Goal: Information Seeking & Learning: Learn about a topic

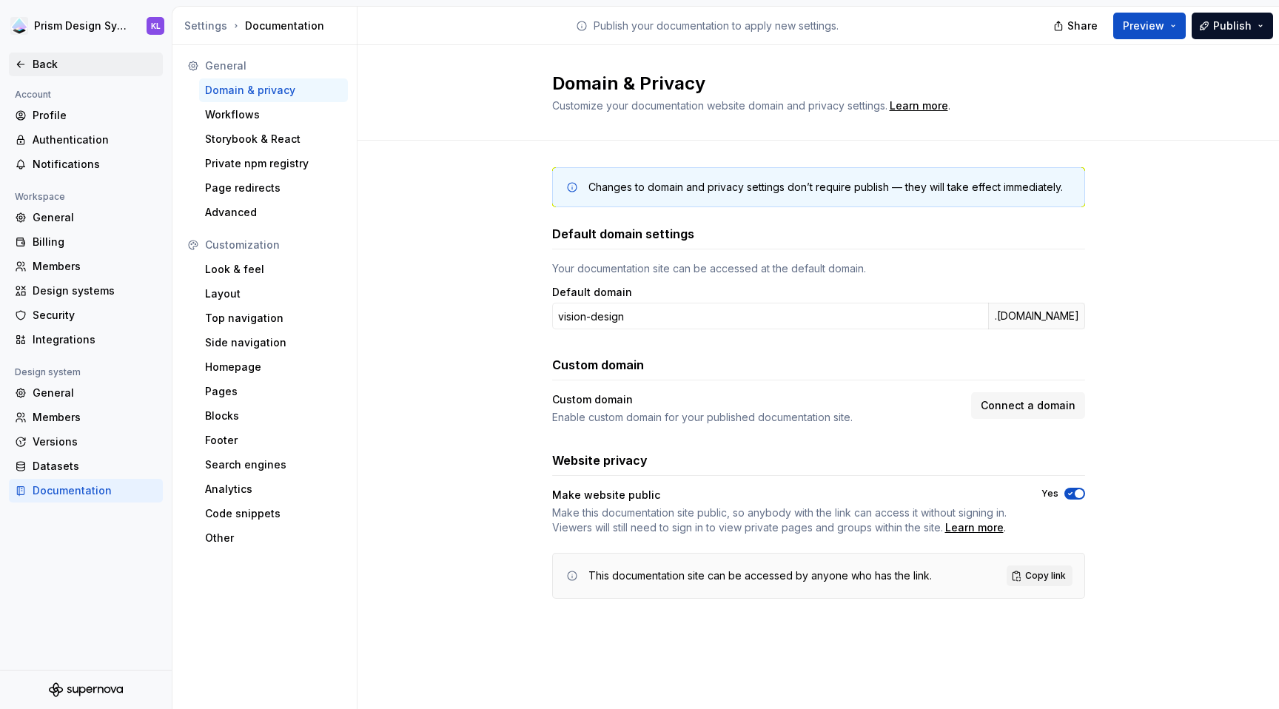
click at [58, 56] on div "Back" at bounding box center [86, 65] width 154 height 24
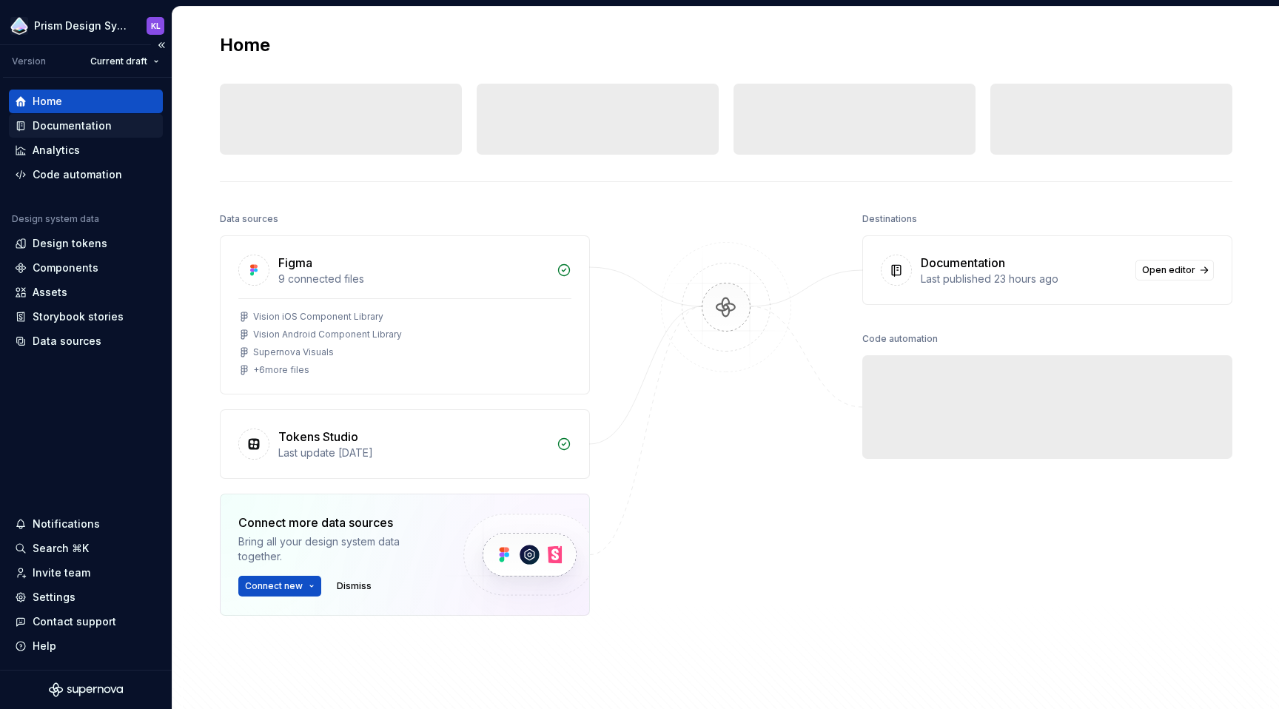
click at [56, 127] on div "Documentation" at bounding box center [72, 125] width 79 height 15
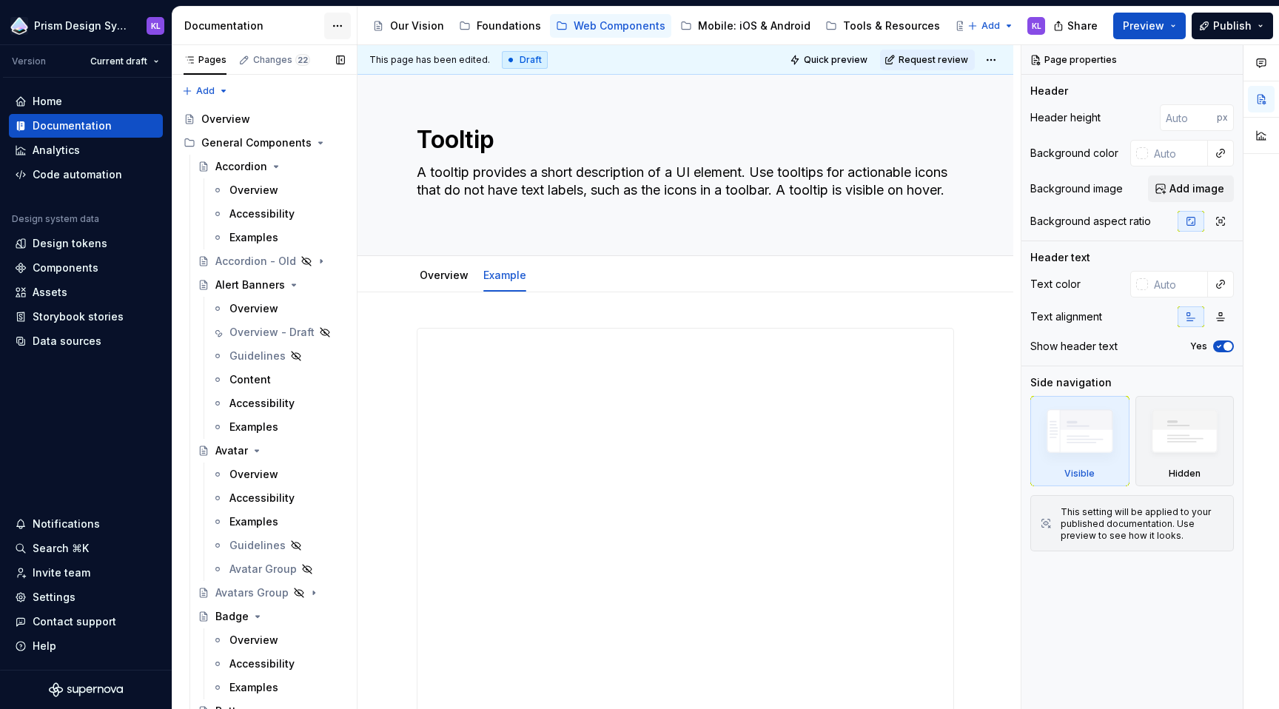
click at [339, 23] on html "Prism Design System KL Version Current draft Home Documentation Analytics Code …" at bounding box center [639, 354] width 1279 height 709
click at [64, 594] on div "Settings" at bounding box center [54, 597] width 43 height 15
click at [1230, 58] on button "button" at bounding box center [1227, 60] width 21 height 21
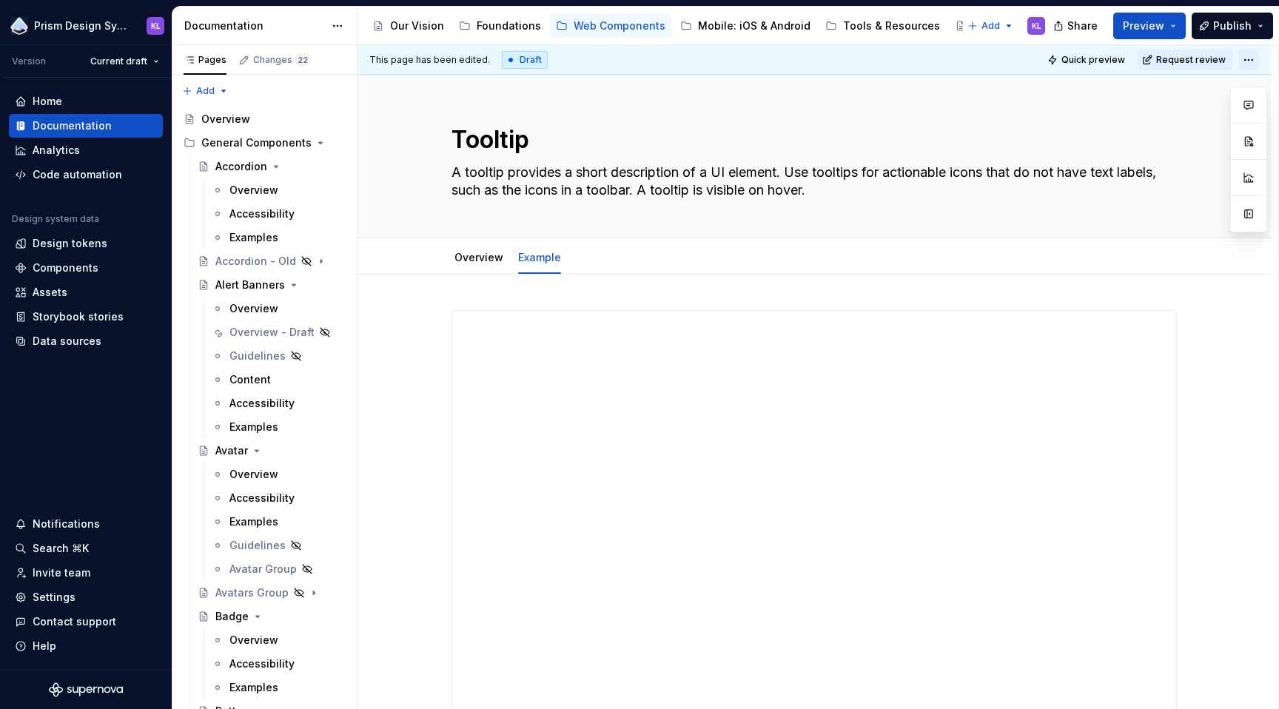
click at [1251, 61] on html "Prism Design System KL Version Current draft Home Documentation Analytics Code …" at bounding box center [639, 354] width 1279 height 709
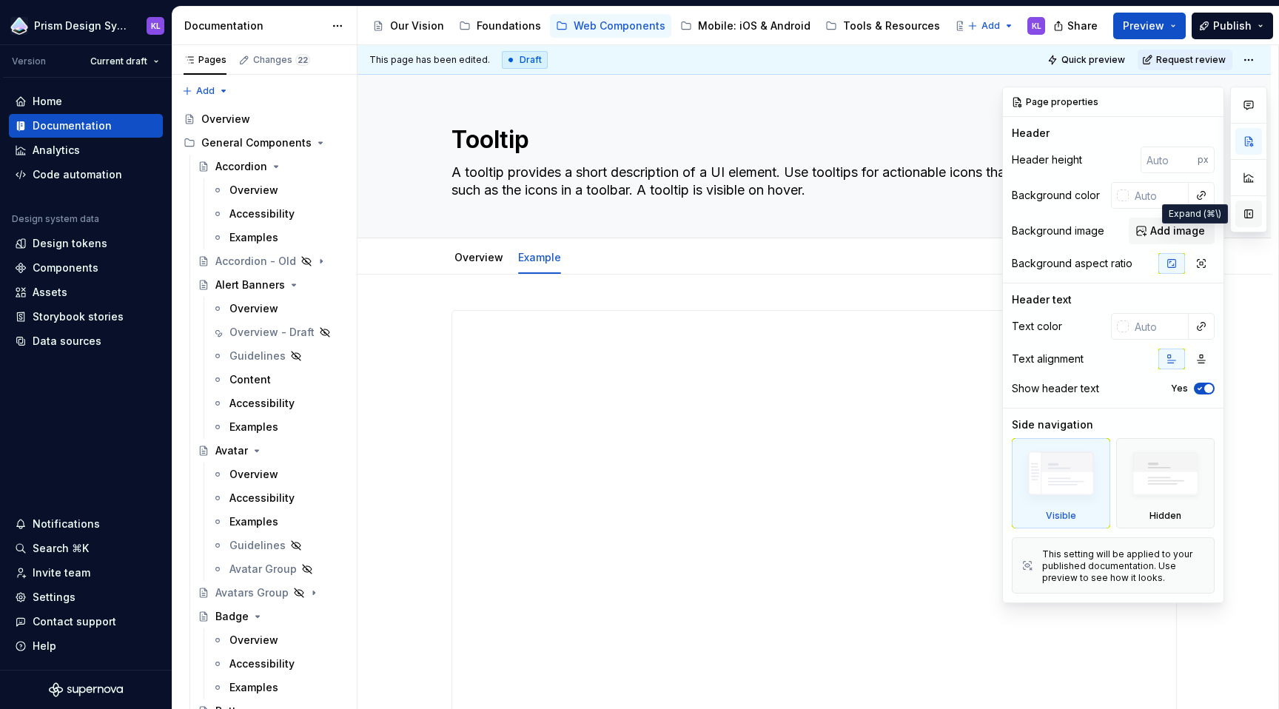
click at [1246, 213] on button "button" at bounding box center [1248, 214] width 27 height 27
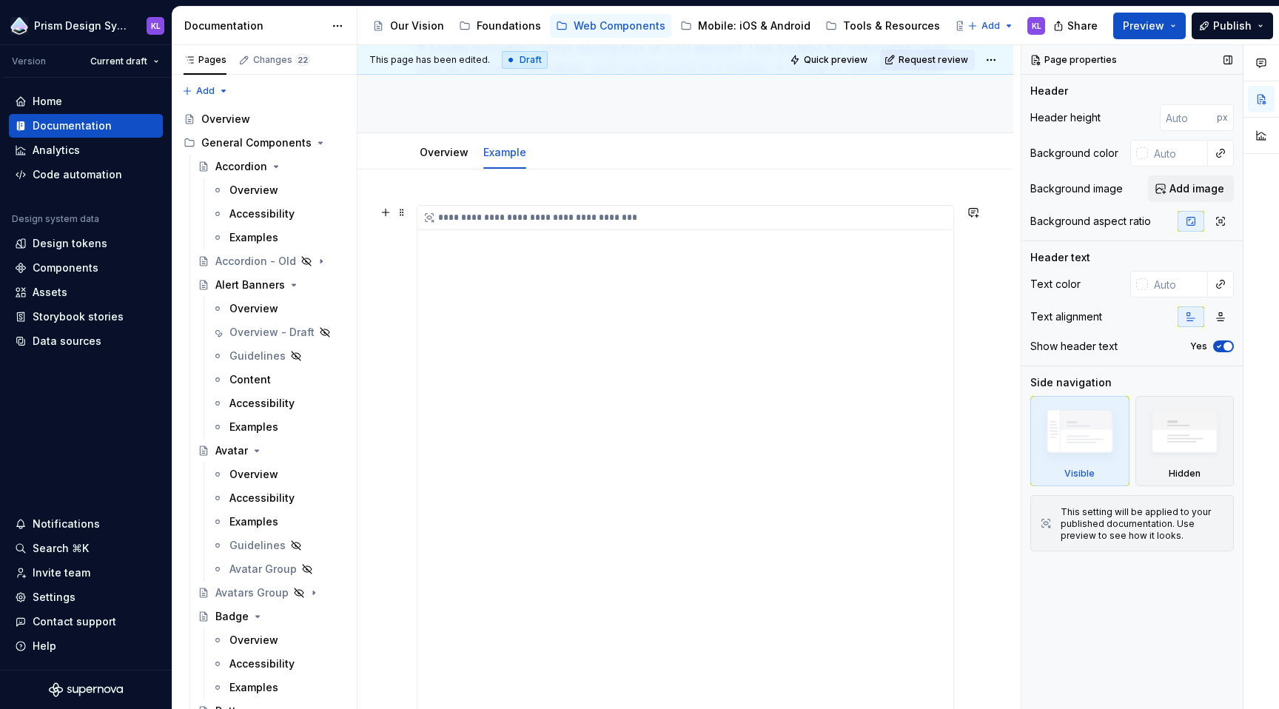
scroll to position [123, 0]
click at [1225, 55] on button "button" at bounding box center [1227, 60] width 21 height 21
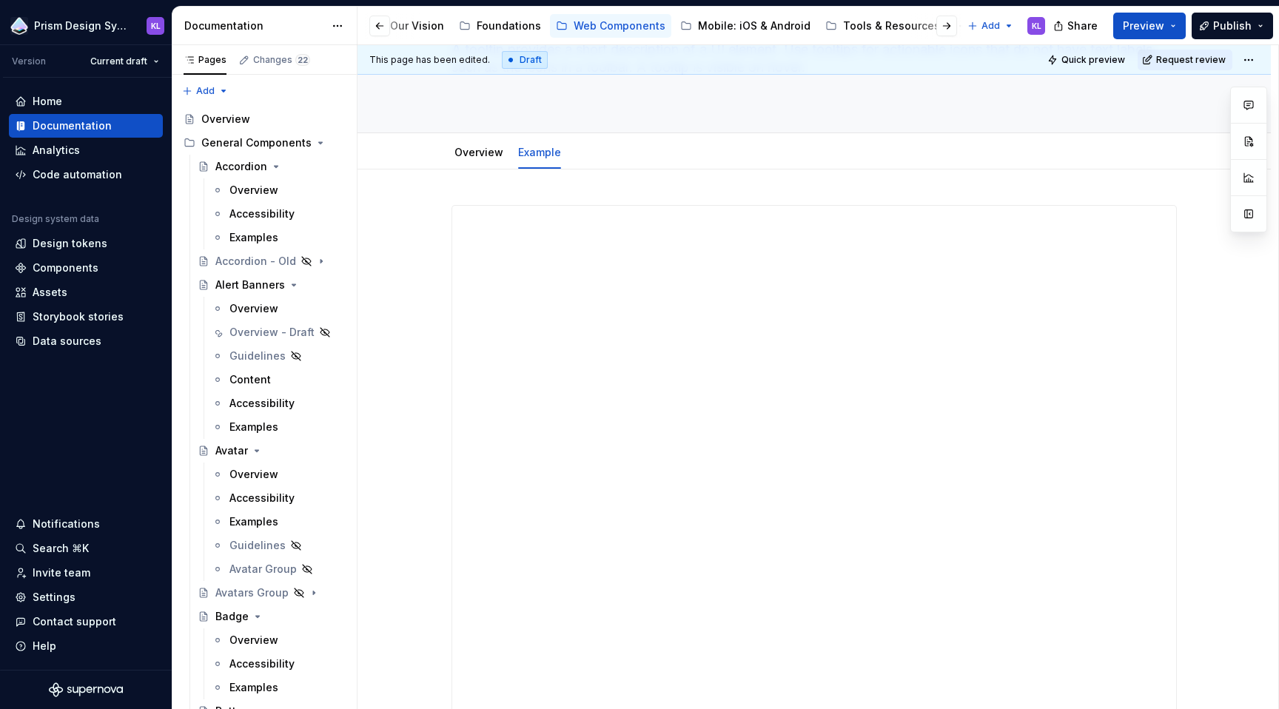
scroll to position [0, 180]
click at [937, 27] on div "Releases" at bounding box center [961, 25] width 48 height 15
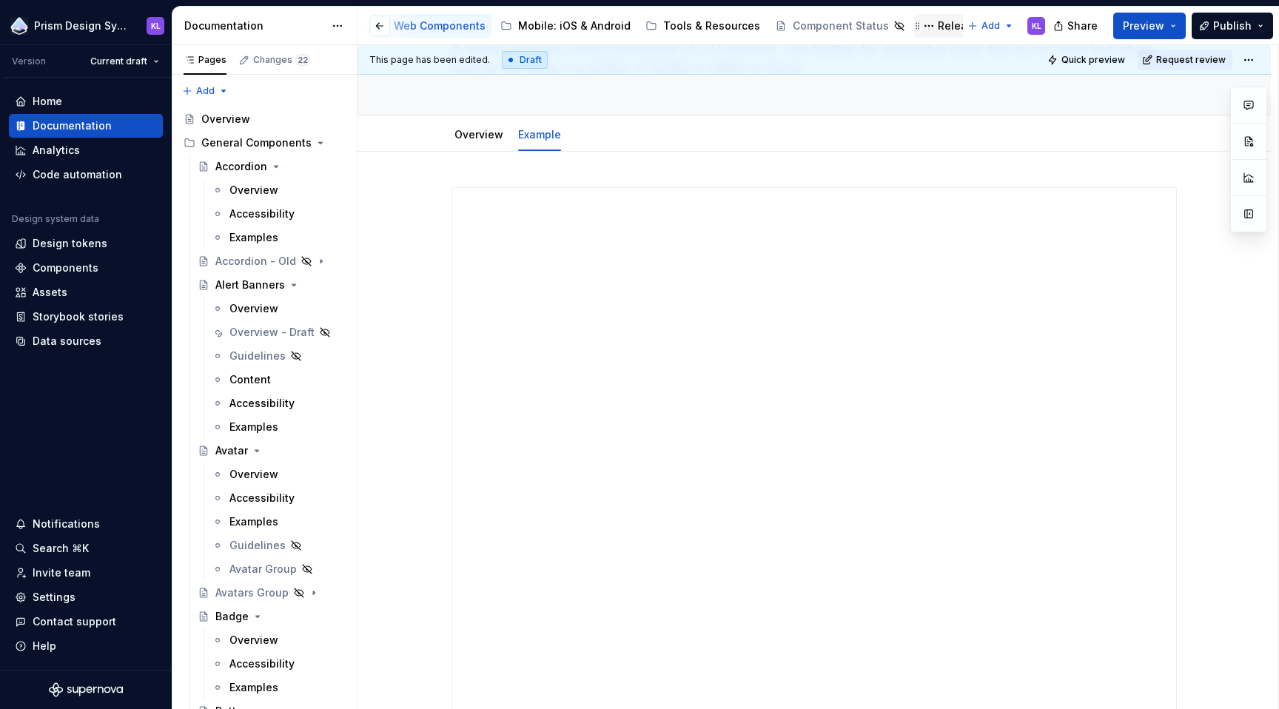
scroll to position [121, 0]
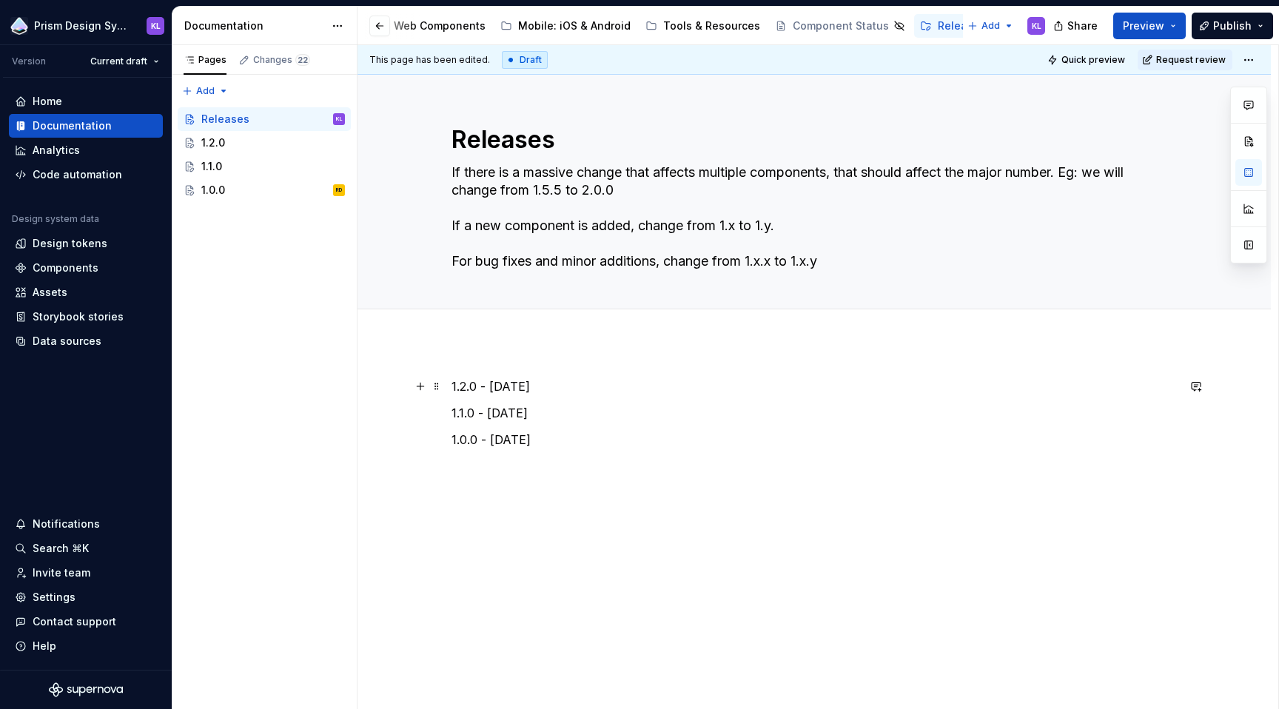
click at [591, 384] on p "1.2.0 - [DATE]" at bounding box center [813, 386] width 725 height 18
click at [224, 143] on div "1.2.0" at bounding box center [213, 142] width 24 height 15
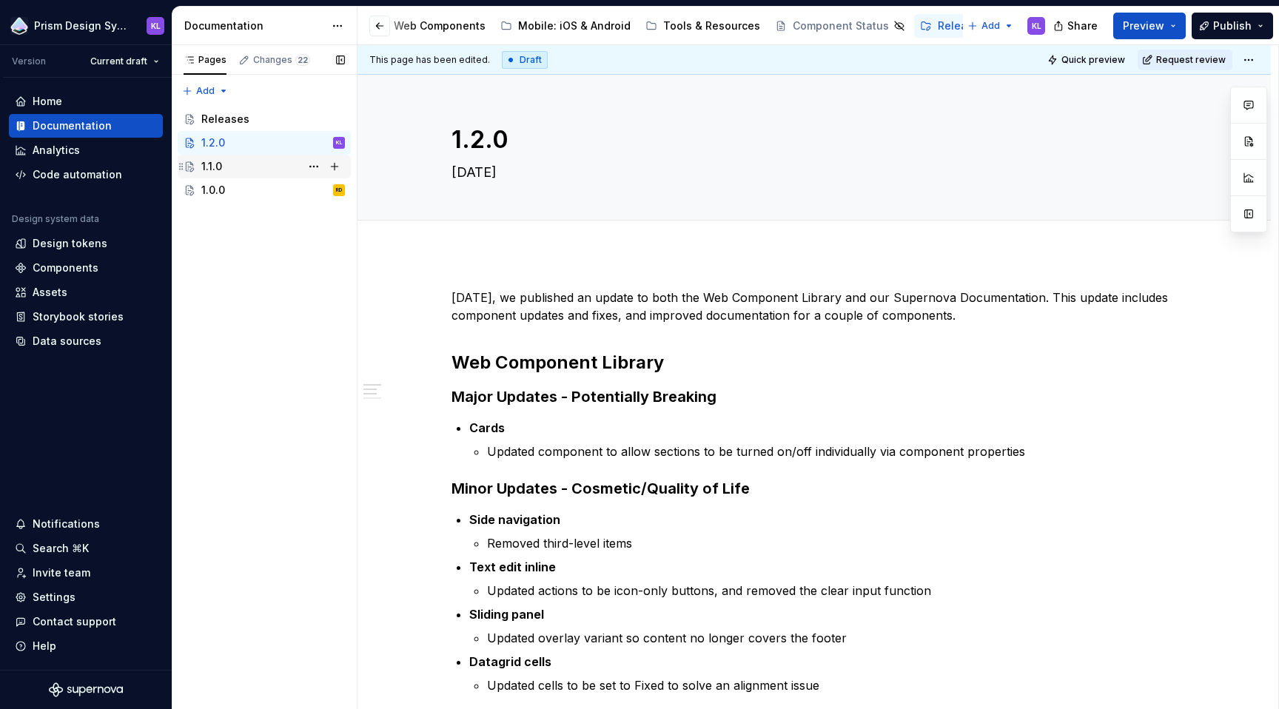
click at [208, 162] on div "1.1.0" at bounding box center [211, 166] width 21 height 15
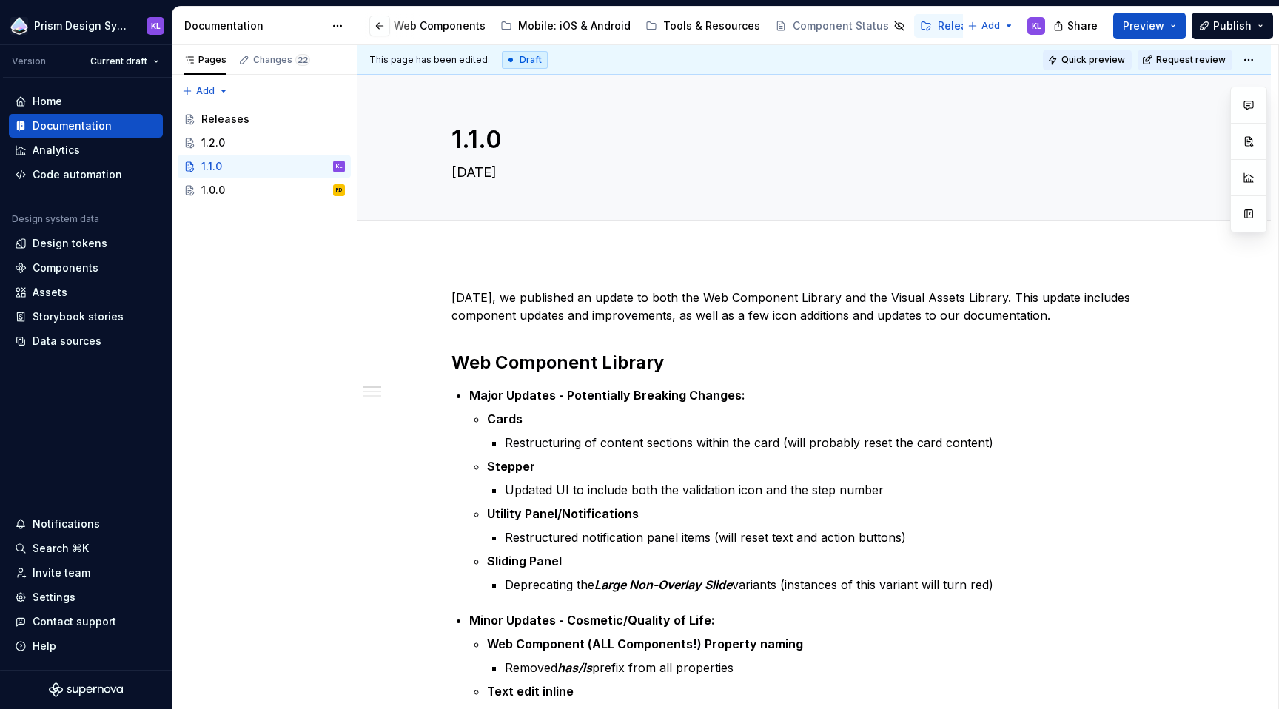
click at [1084, 61] on span "Quick preview" at bounding box center [1093, 60] width 64 height 12
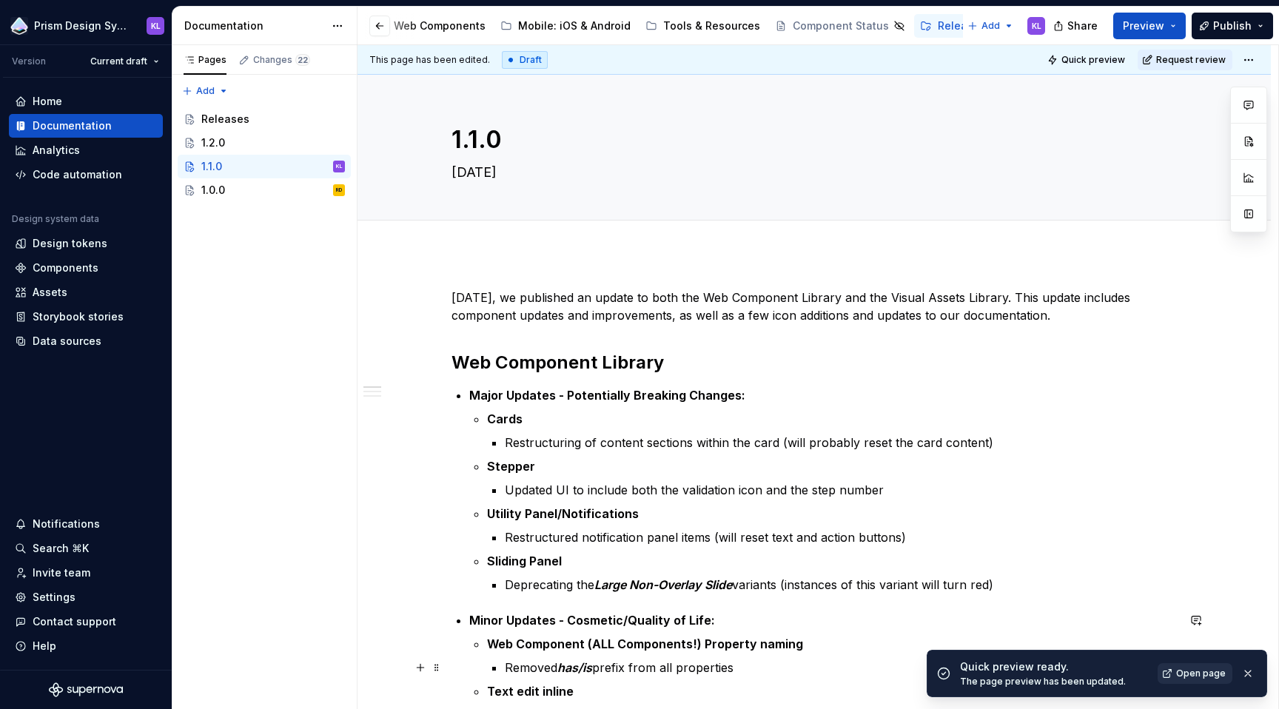
click at [1206, 672] on span "Open page" at bounding box center [1201, 673] width 50 height 12
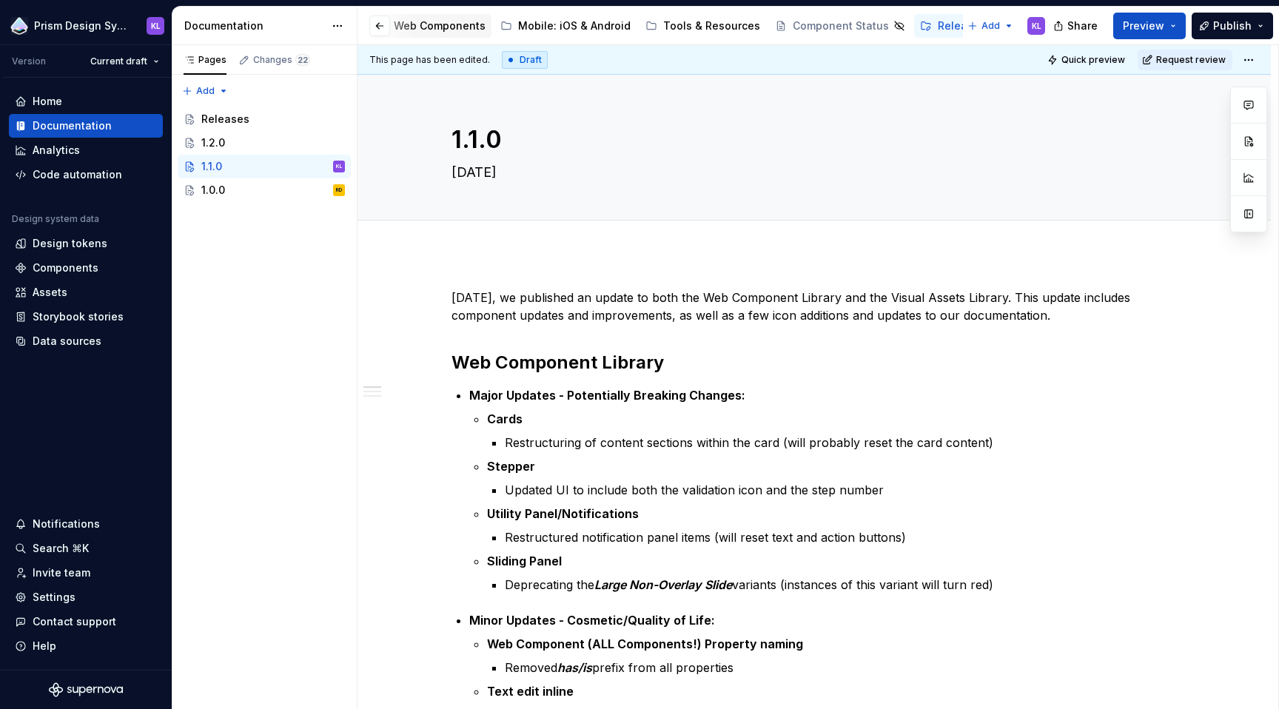
click at [458, 25] on div "Web Components" at bounding box center [440, 25] width 92 height 15
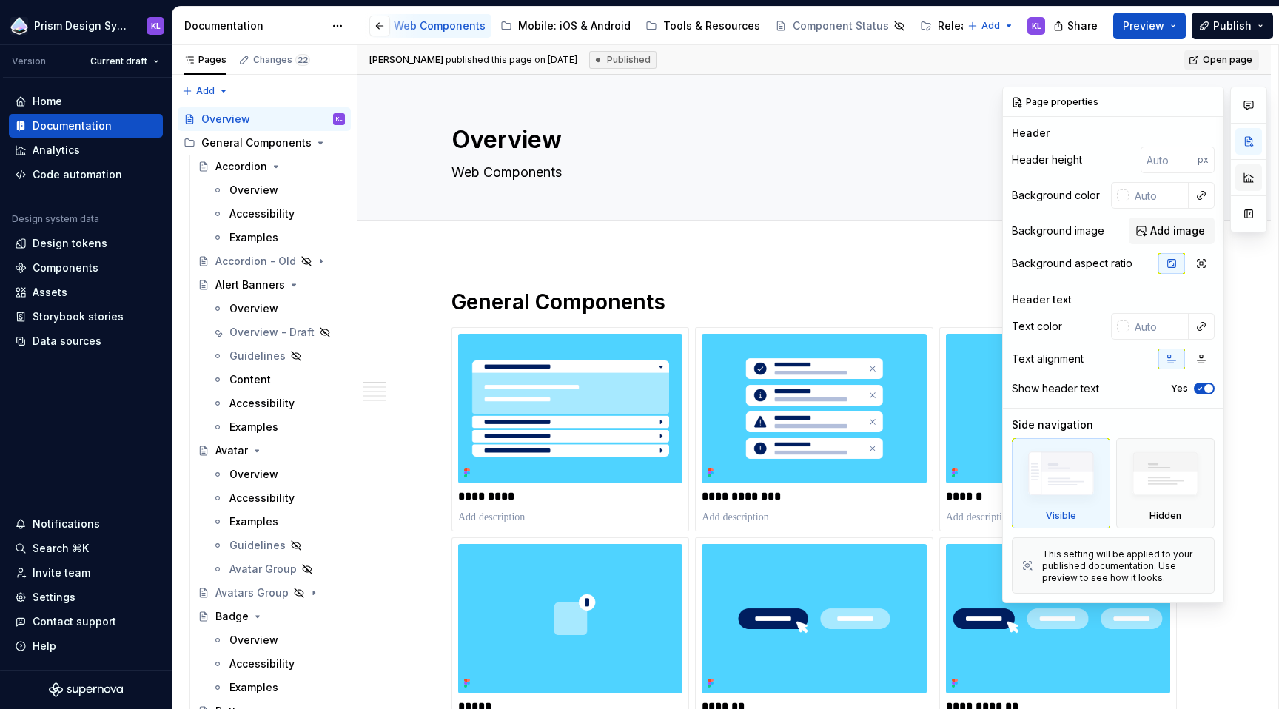
click at [1250, 175] on button "button" at bounding box center [1248, 177] width 27 height 27
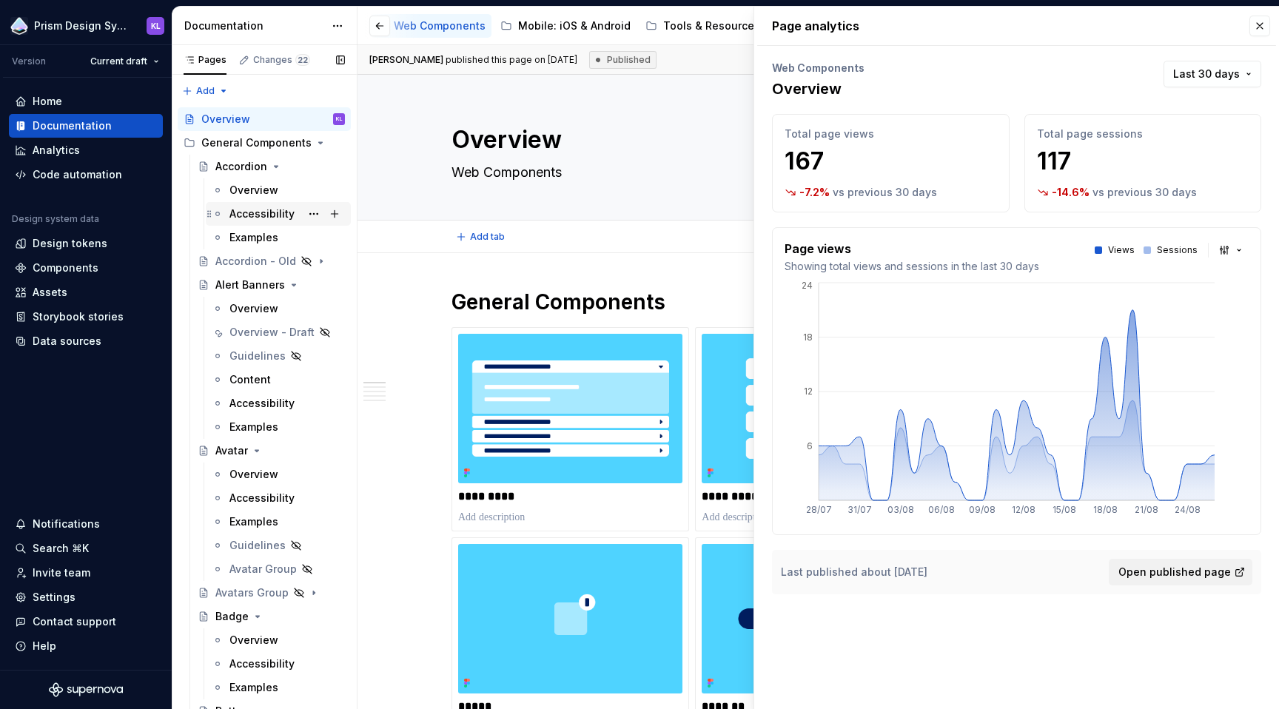
type textarea "*"
click at [86, 149] on div "Analytics" at bounding box center [86, 150] width 142 height 15
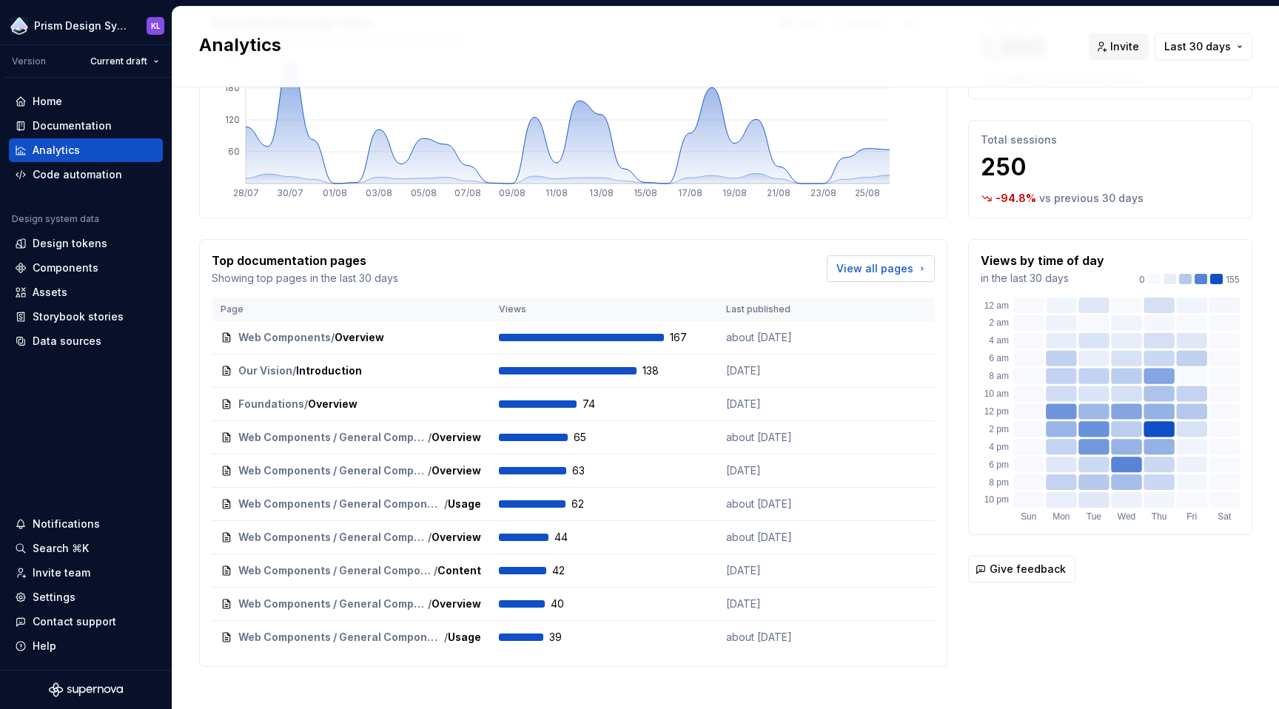
scroll to position [127, 0]
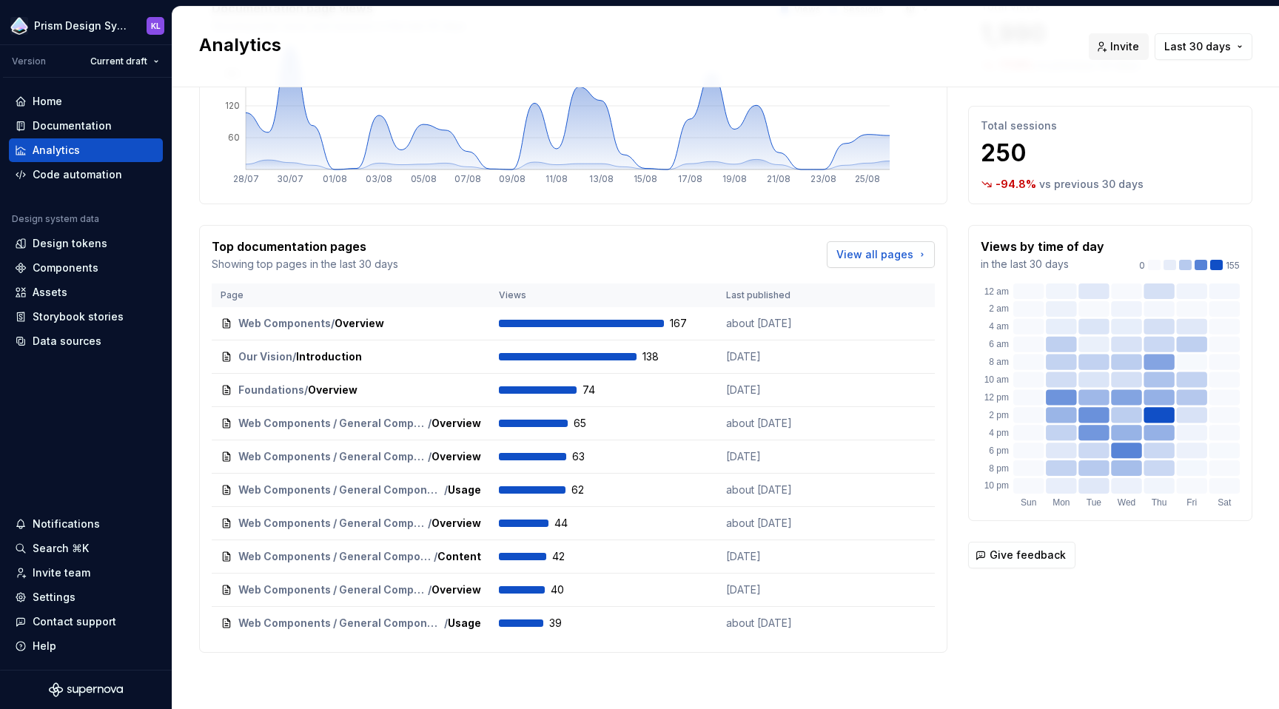
click at [872, 252] on span "View all pages" at bounding box center [874, 254] width 77 height 15
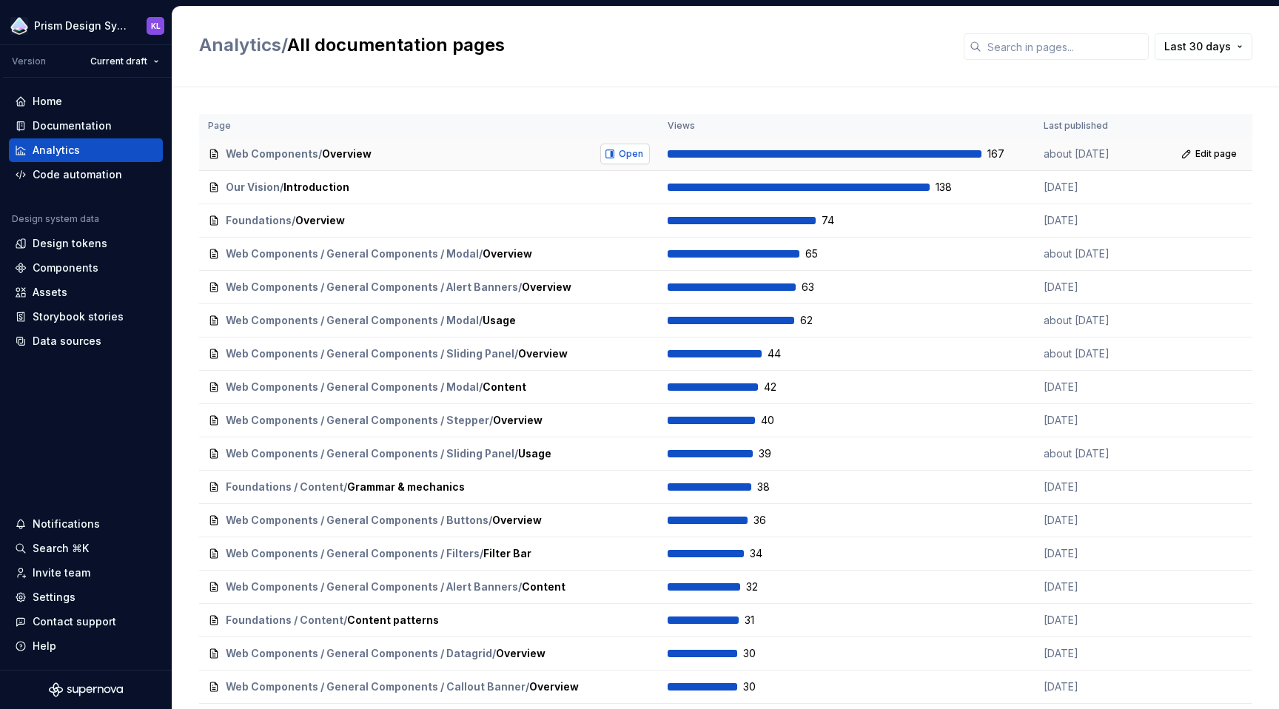
click at [613, 158] on button "Open" at bounding box center [625, 154] width 50 height 21
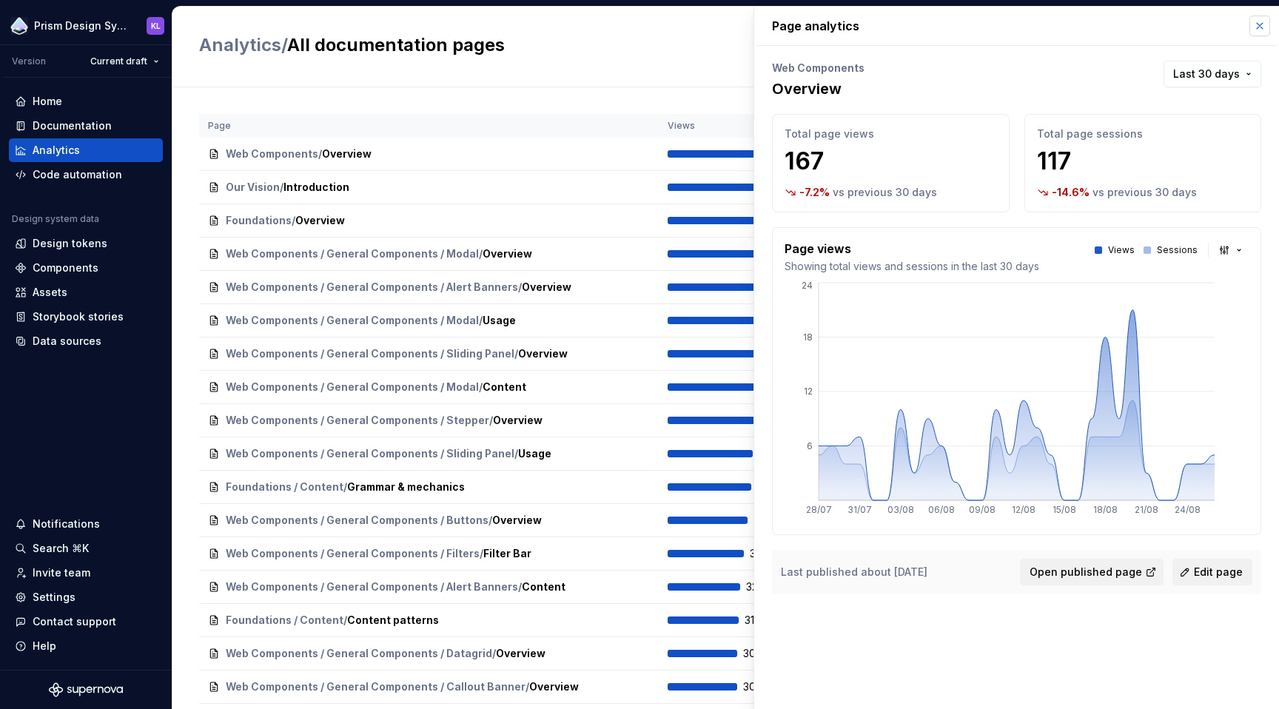
click at [1263, 27] on button "button" at bounding box center [1259, 26] width 21 height 21
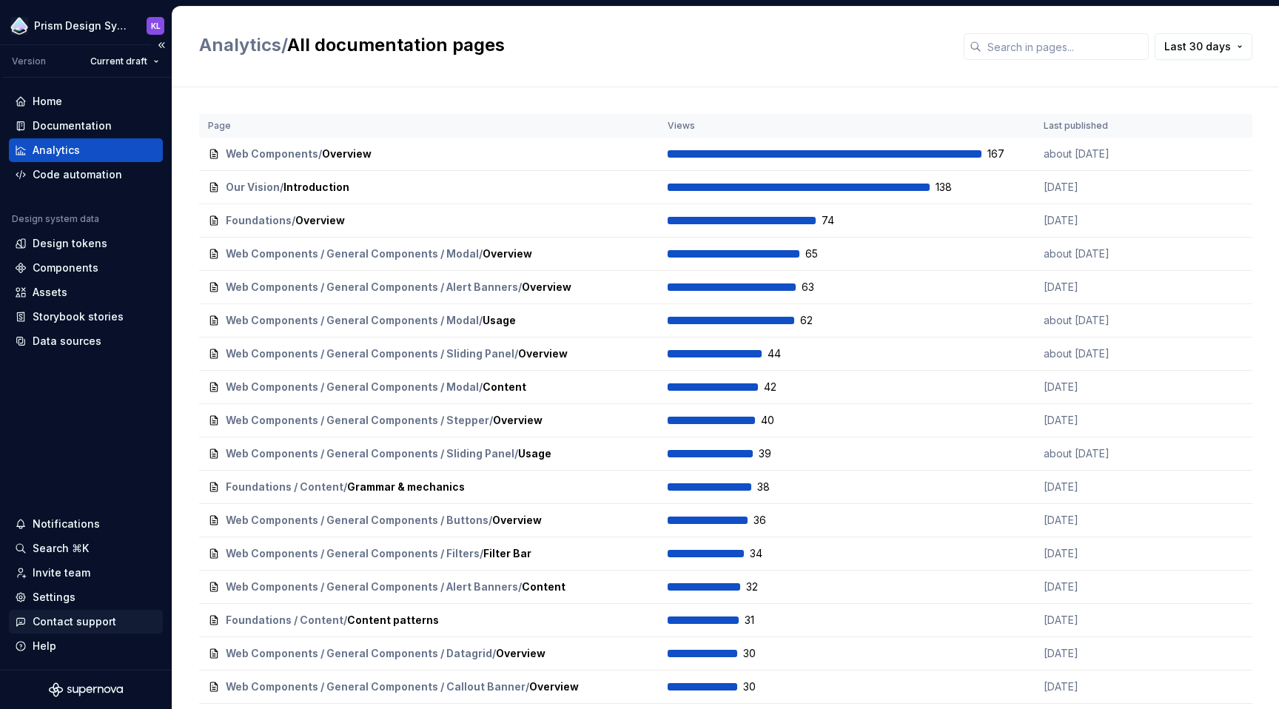
click at [57, 618] on div "Contact support" at bounding box center [75, 621] width 84 height 15
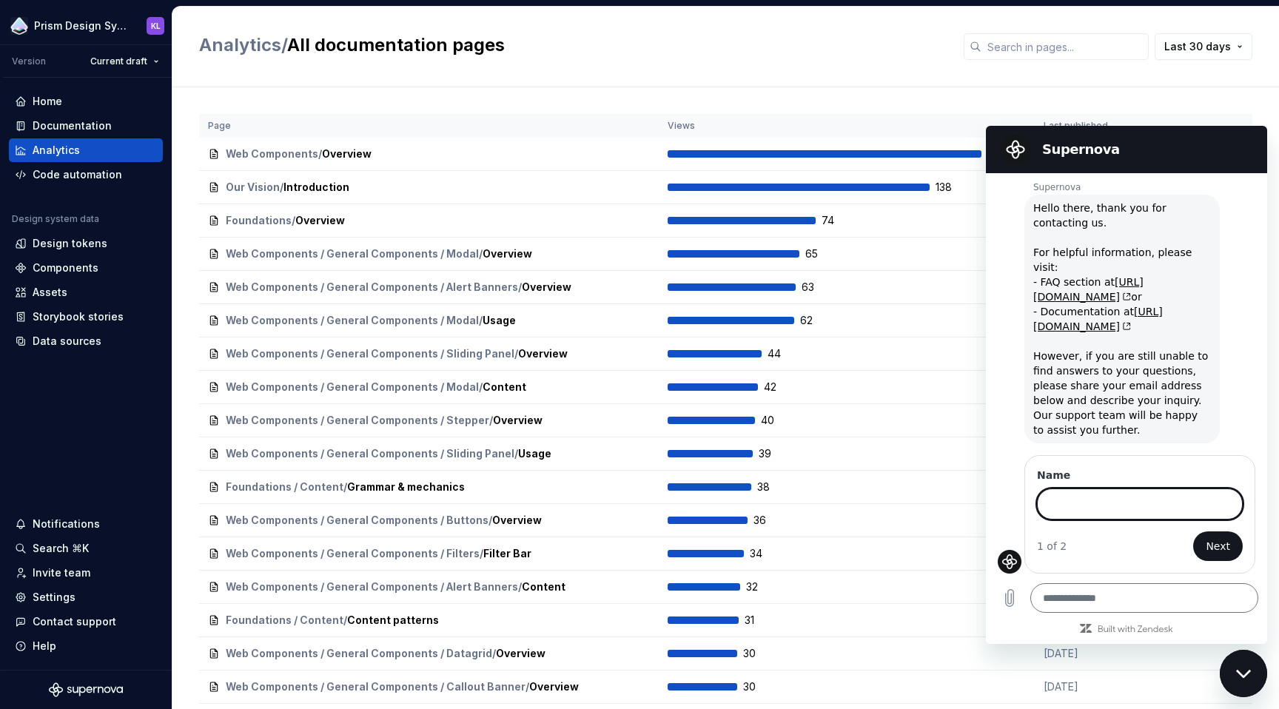
scroll to position [36, 0]
click at [970, 101] on div "Page Views Last published Web Components / Overview Open 167 about [DATE] Edit …" at bounding box center [725, 438] width 1053 height 702
click at [1150, 104] on div "Page Views Last published Web Components / Overview Open 167 about [DATE] Edit …" at bounding box center [725, 438] width 1053 height 702
click at [1233, 679] on div "Close messaging window" at bounding box center [1243, 673] width 44 height 44
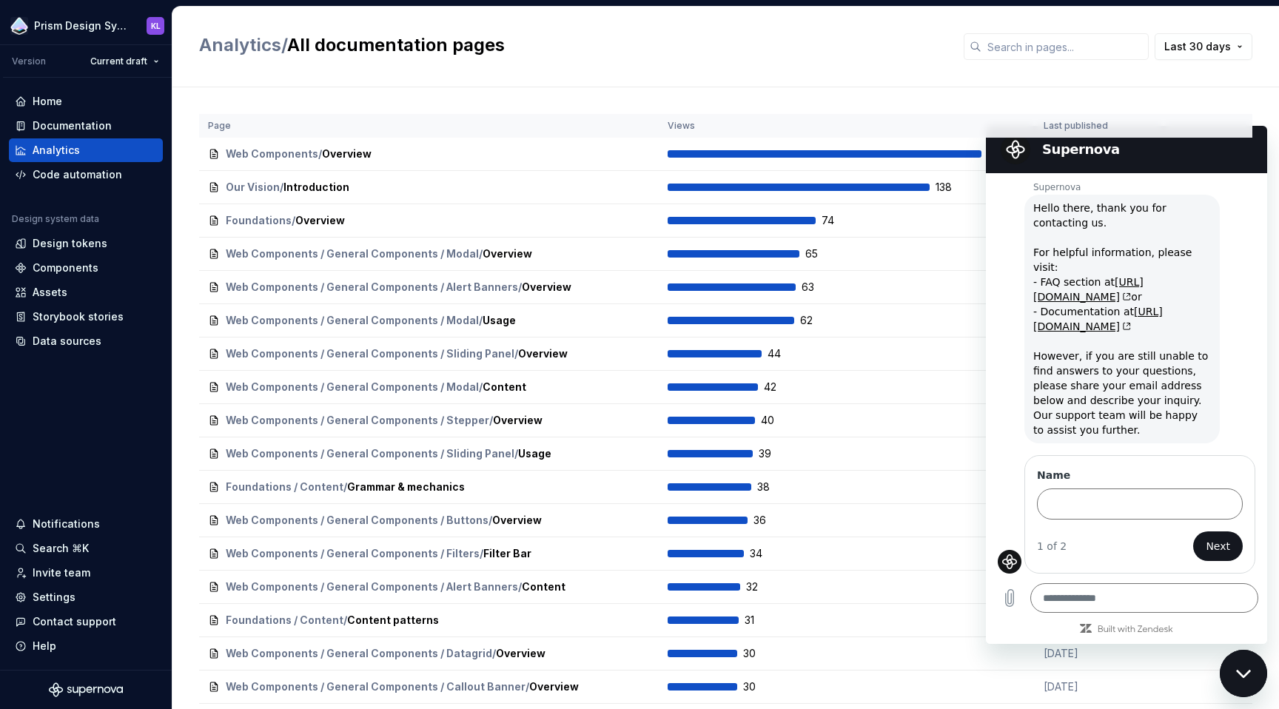
type textarea "*"
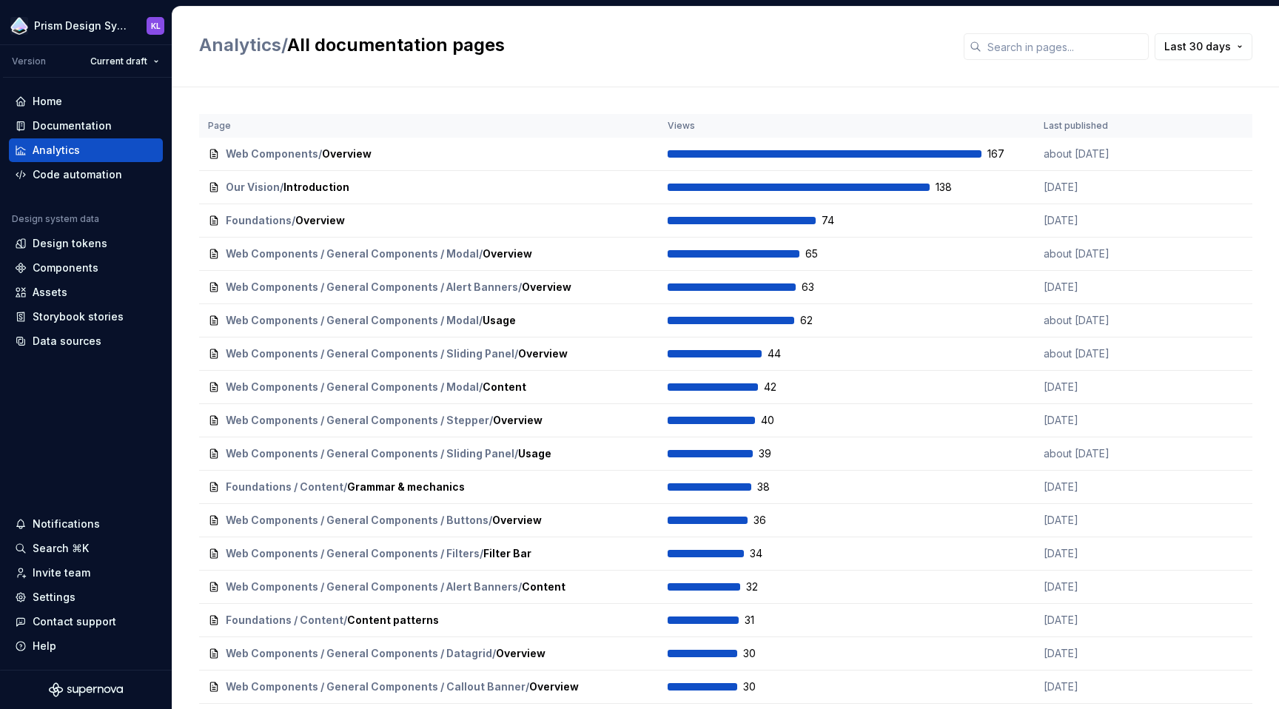
click at [802, 67] on div "Analytics / All documentation pages Last 30 days" at bounding box center [725, 47] width 1106 height 81
click at [78, 107] on div "Home" at bounding box center [86, 101] width 142 height 15
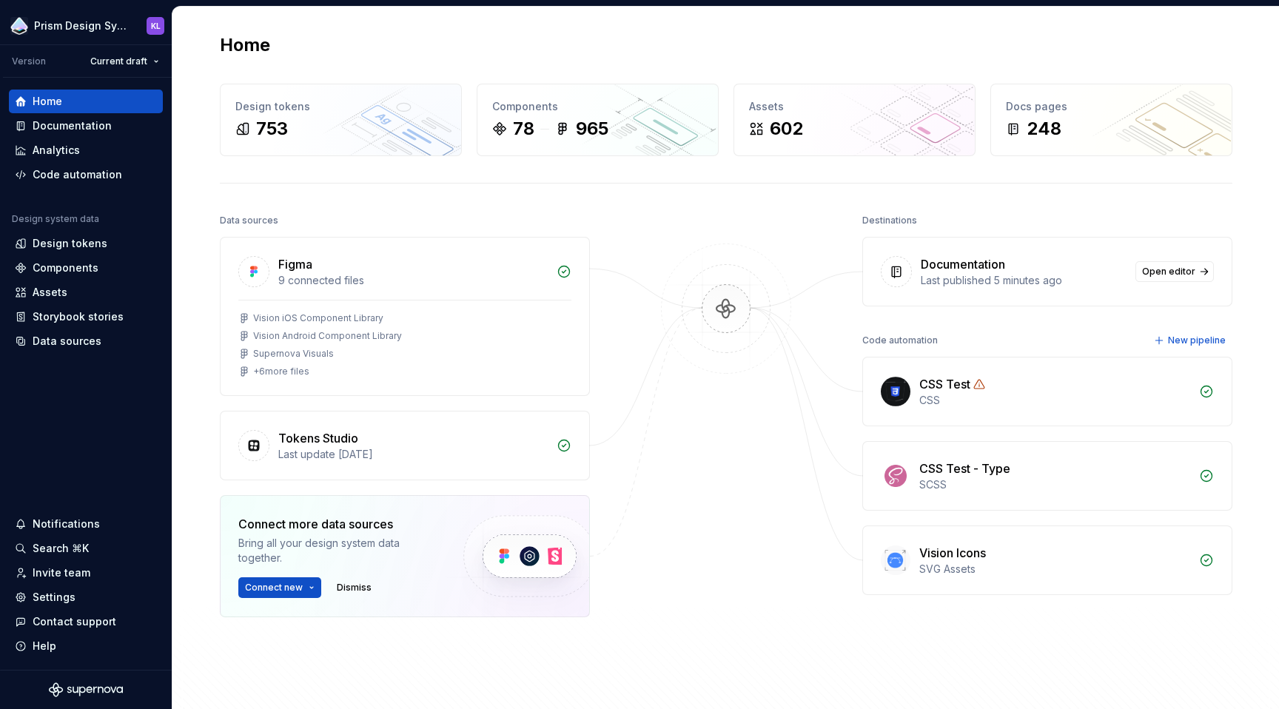
click at [442, 50] on div "Home" at bounding box center [726, 45] width 1012 height 24
click at [44, 152] on div "Analytics" at bounding box center [56, 150] width 47 height 15
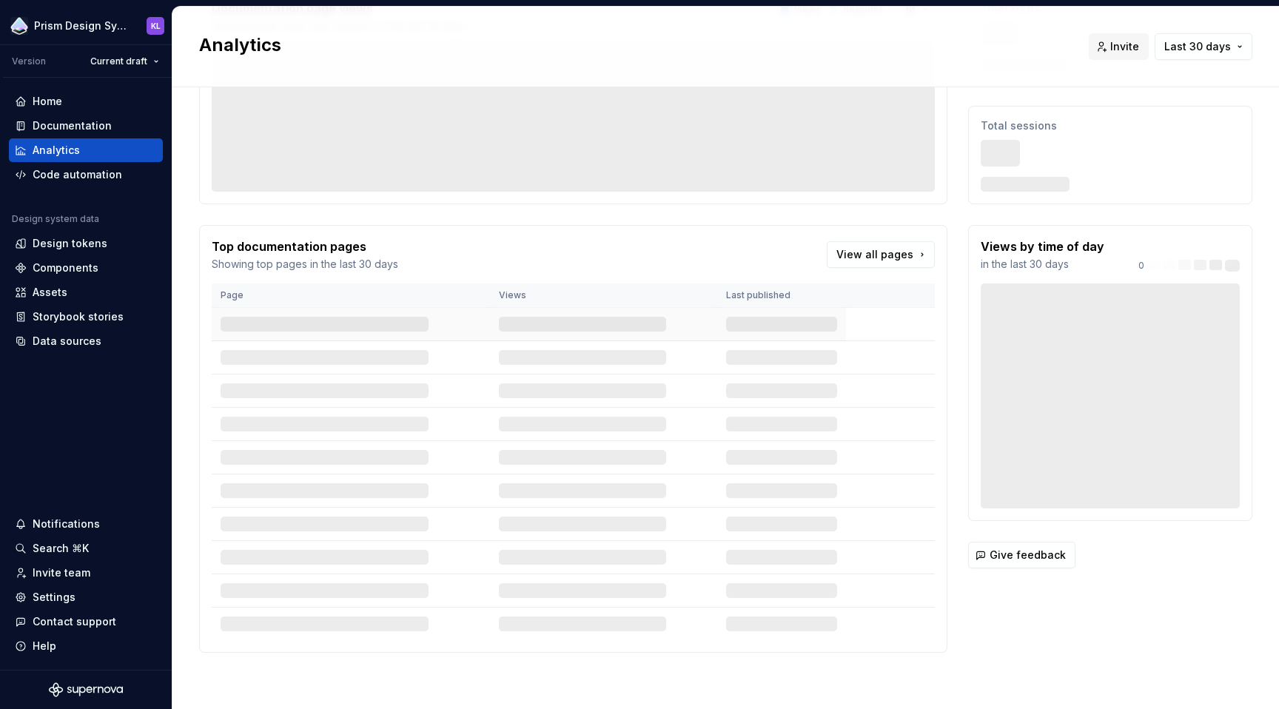
scroll to position [127, 0]
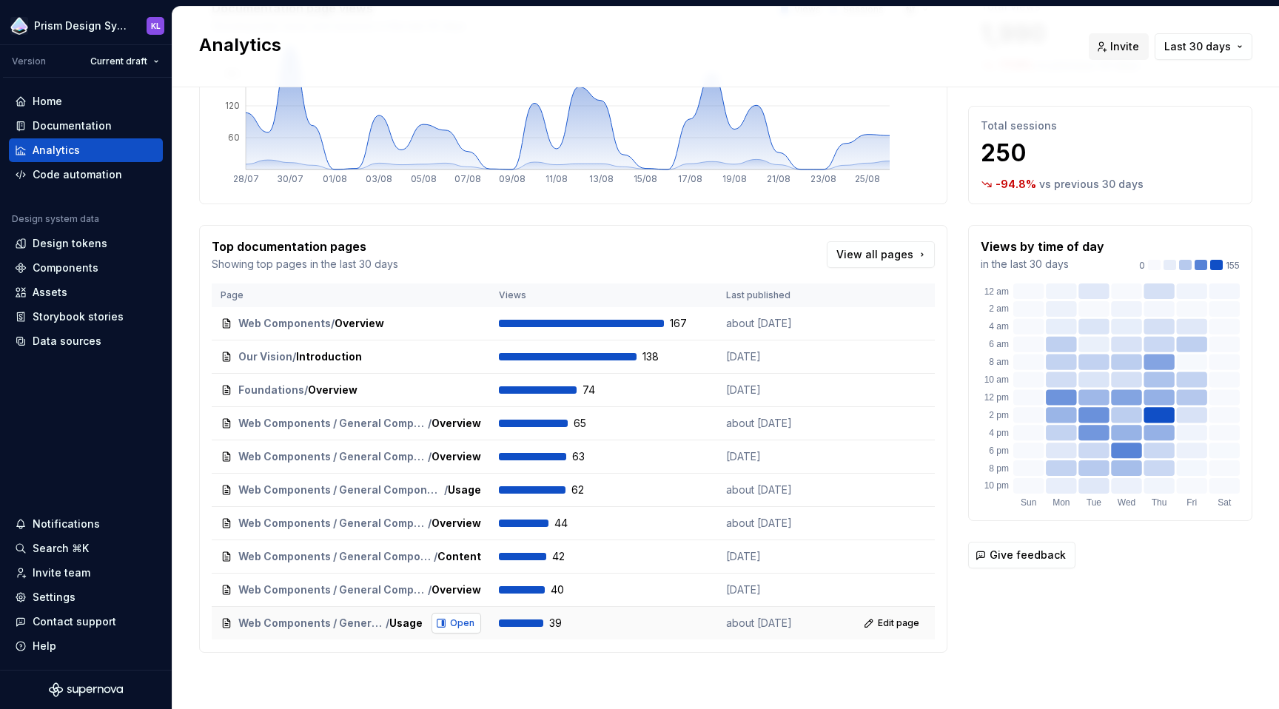
click at [436, 624] on button "Open" at bounding box center [456, 623] width 50 height 21
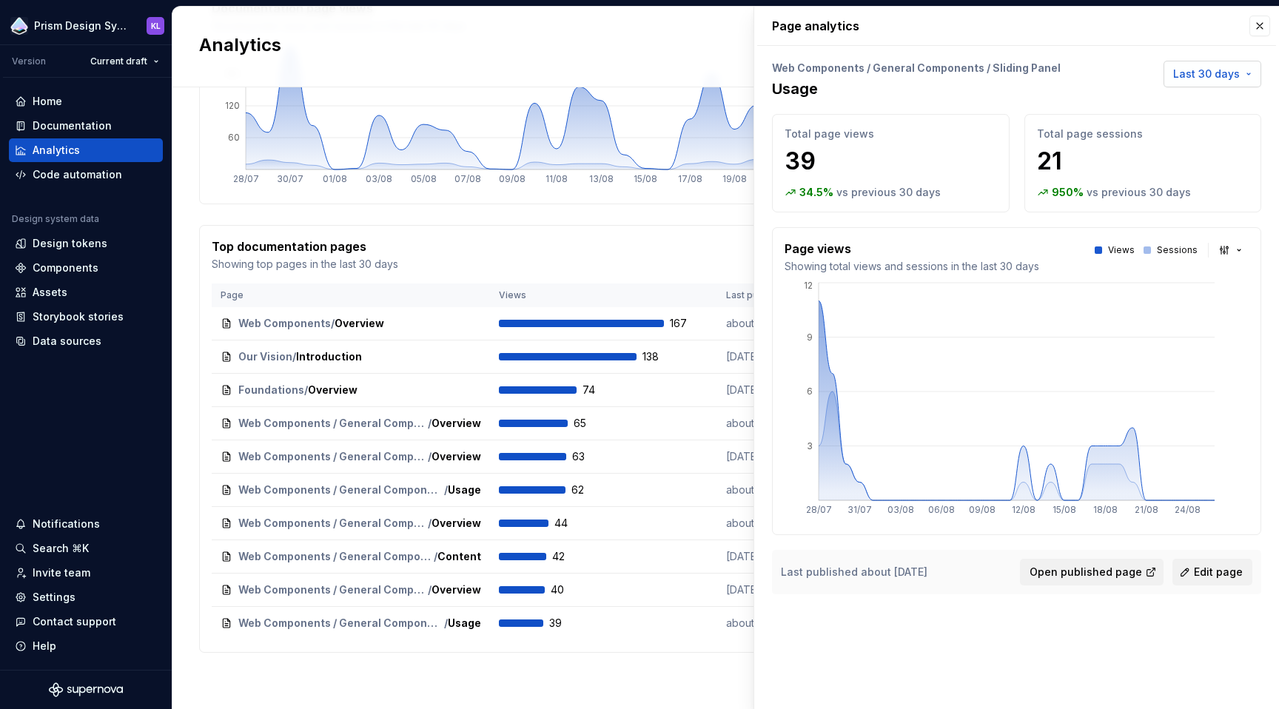
click at [1202, 72] on span "Last 30 days" at bounding box center [1206, 74] width 67 height 15
click at [1192, 146] on div "Last 90 days" at bounding box center [1188, 153] width 126 height 15
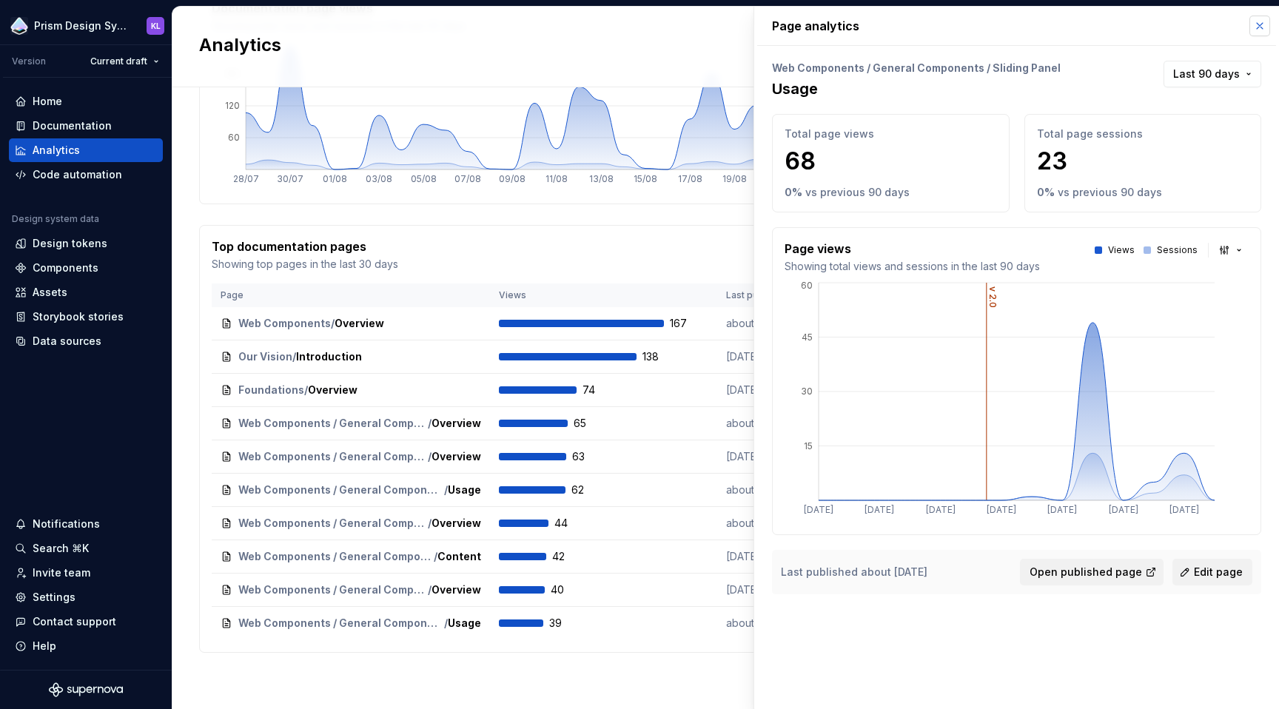
click at [1260, 29] on button "button" at bounding box center [1259, 26] width 21 height 21
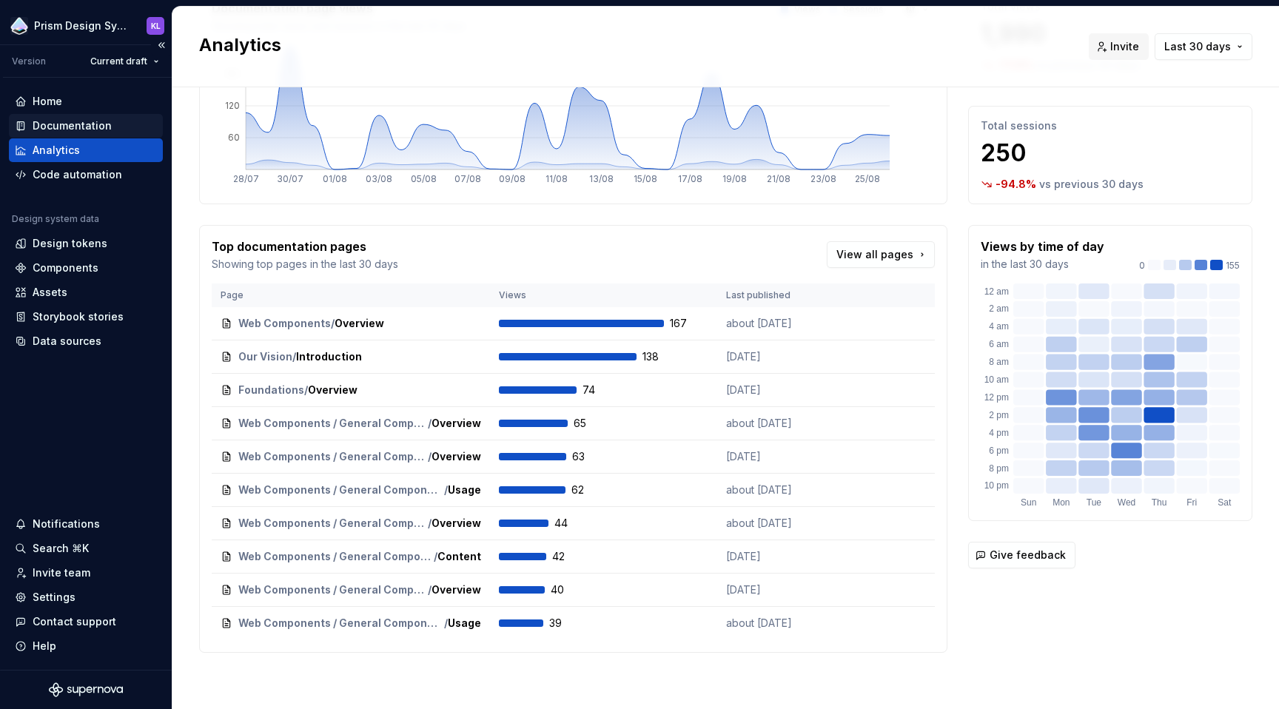
click at [87, 129] on div "Documentation" at bounding box center [72, 125] width 79 height 15
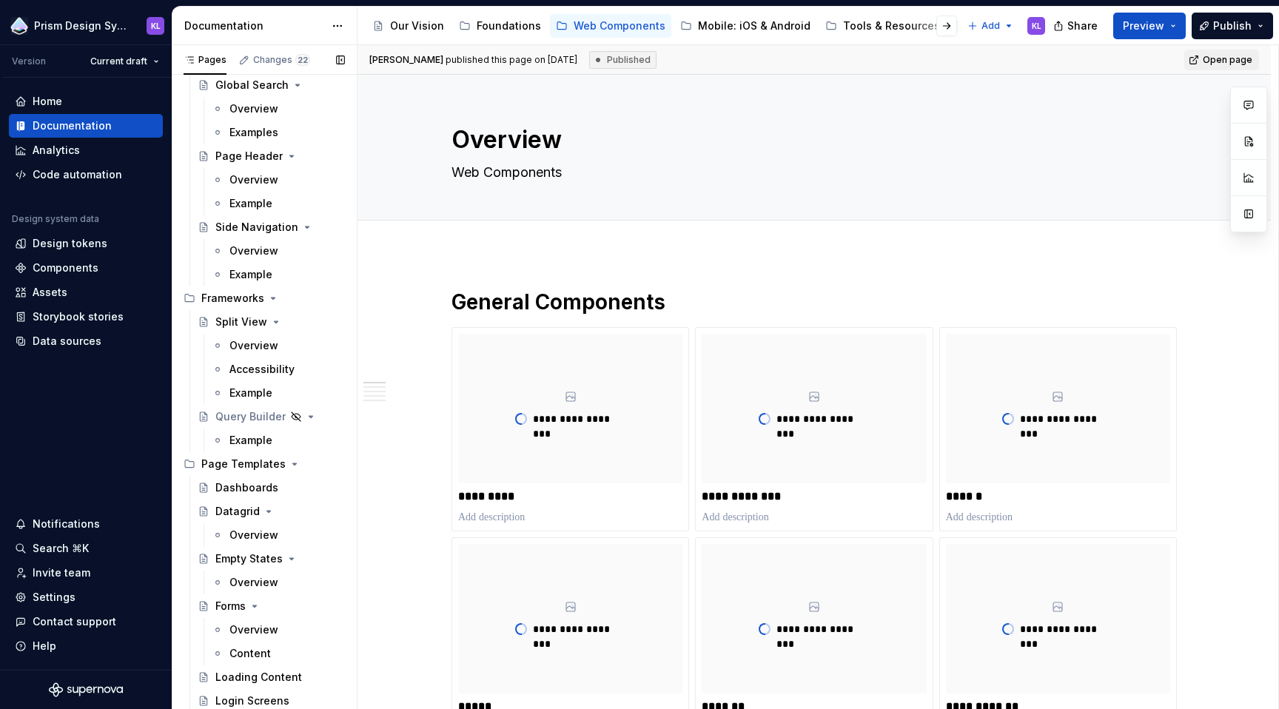
scroll to position [3467, 0]
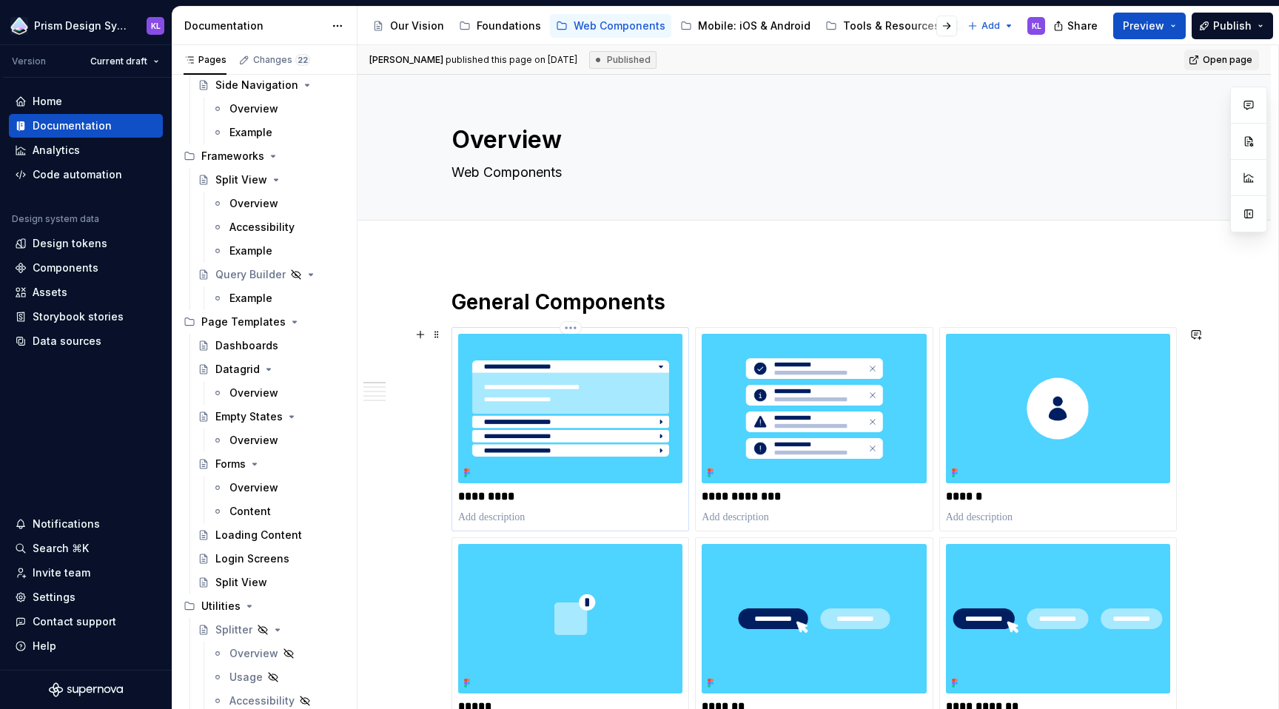
type textarea "*"
